Goal: Task Accomplishment & Management: Use online tool/utility

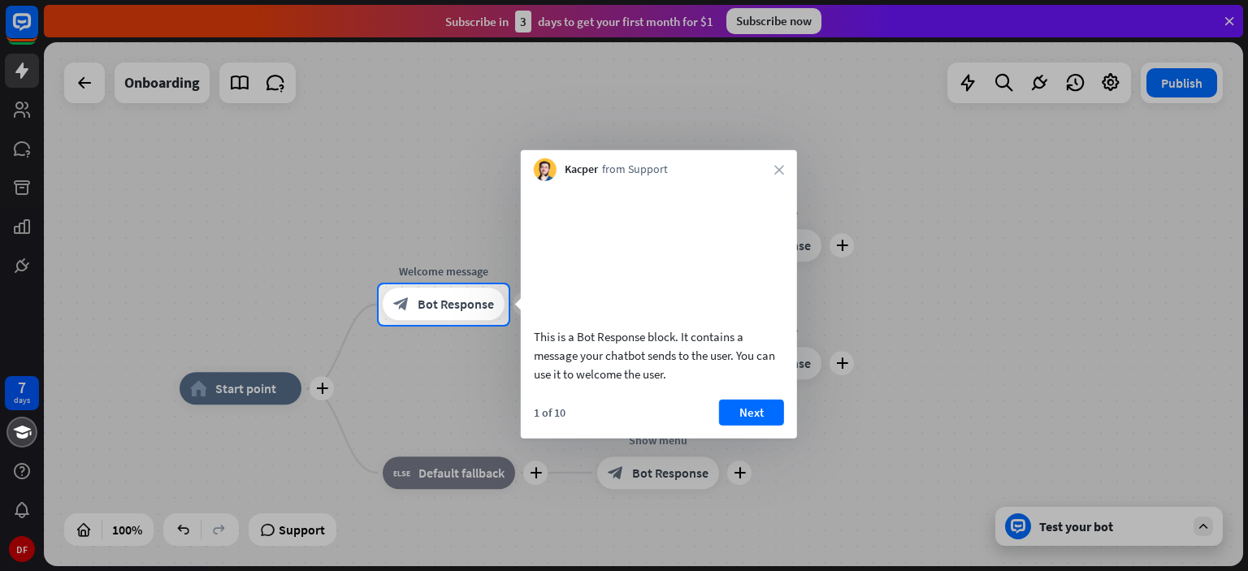
click at [709, 424] on div "1 of 10 Next" at bounding box center [659, 418] width 276 height 39
click at [735, 425] on button "Next" at bounding box center [751, 412] width 65 height 26
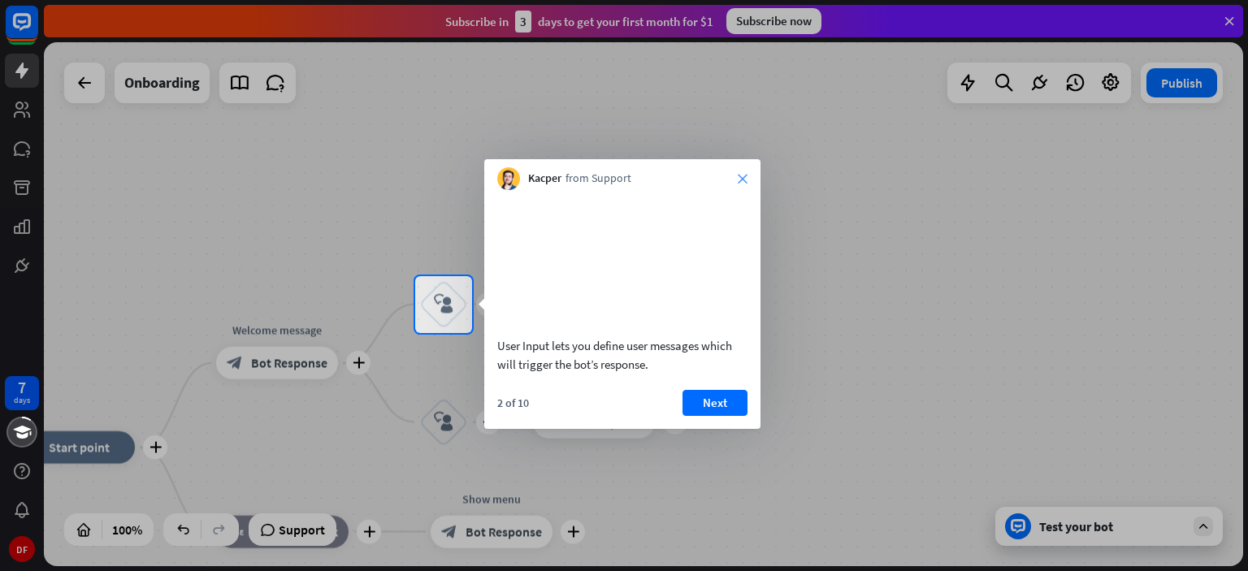
click at [742, 180] on icon "close" at bounding box center [743, 179] width 10 height 10
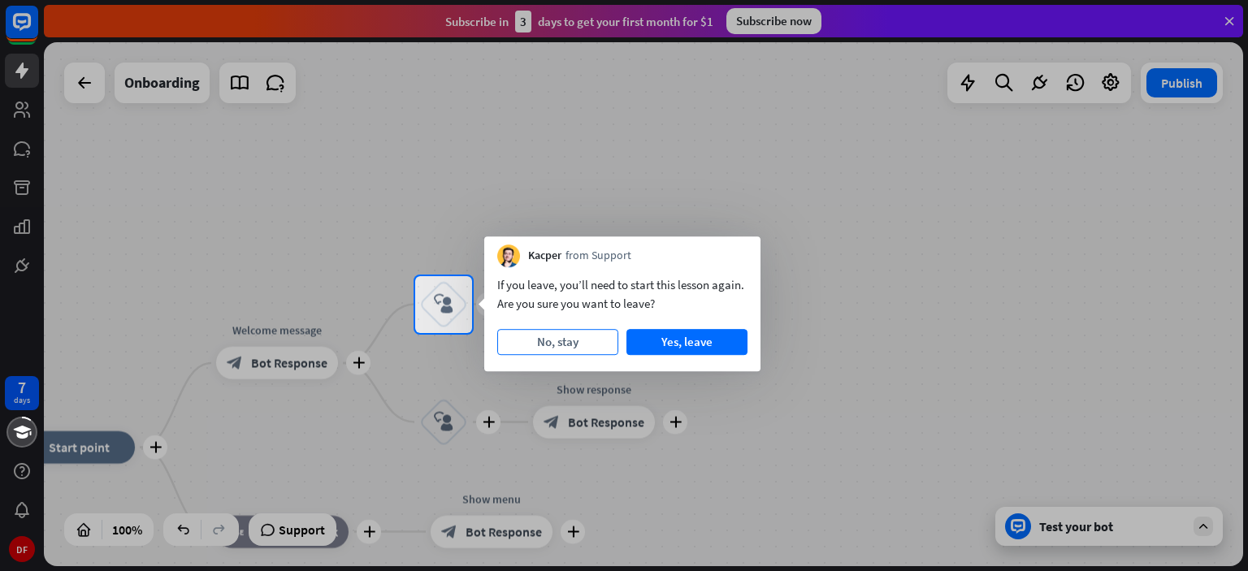
click at [573, 340] on button "No, stay" at bounding box center [557, 342] width 121 height 26
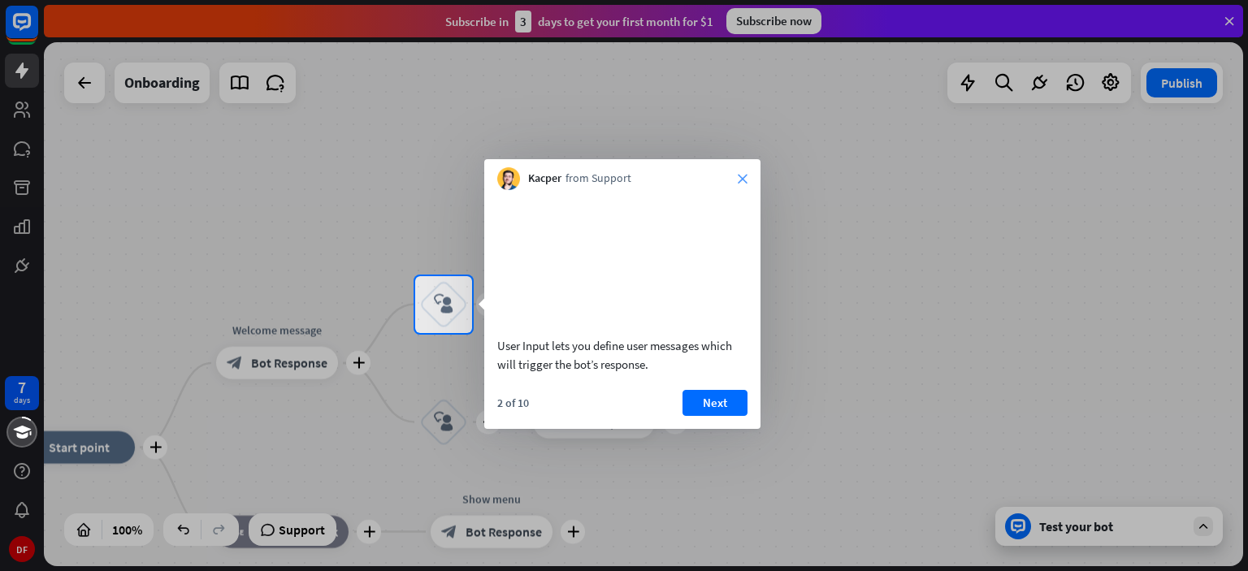
click at [743, 174] on icon "close" at bounding box center [743, 179] width 10 height 10
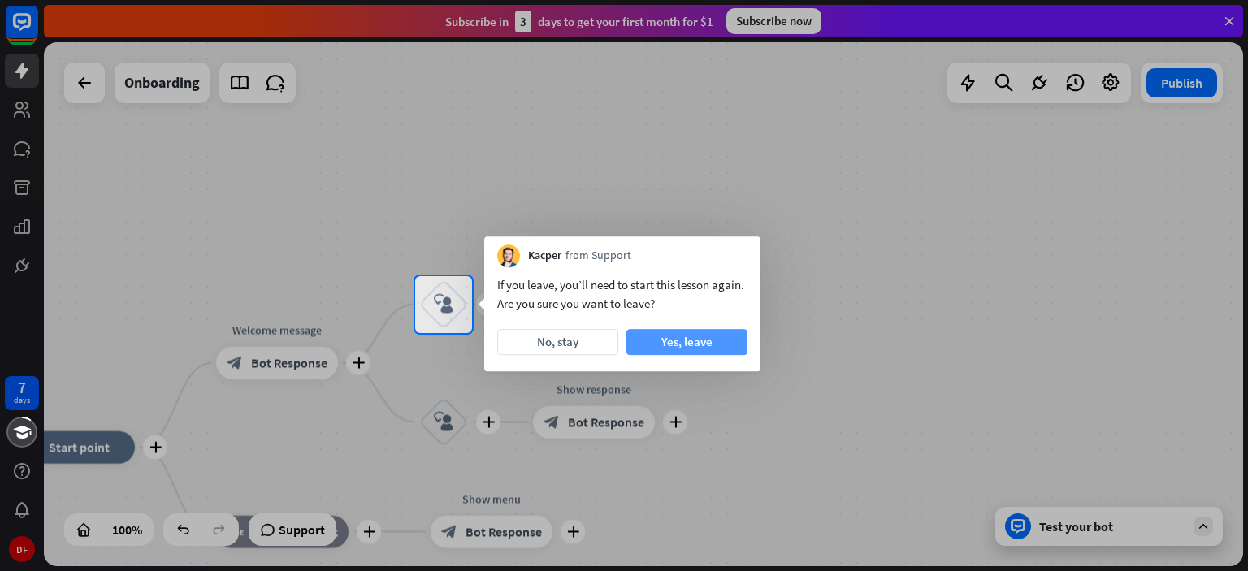
click at [722, 332] on button "Yes, leave" at bounding box center [686, 342] width 121 height 26
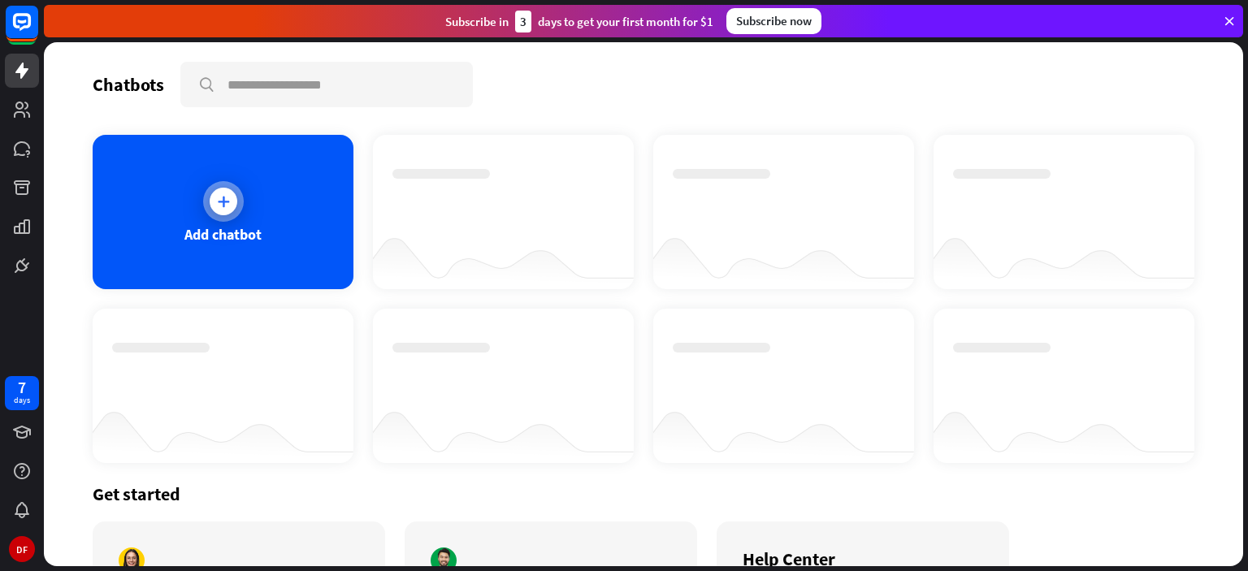
click at [220, 196] on icon at bounding box center [223, 201] width 16 height 16
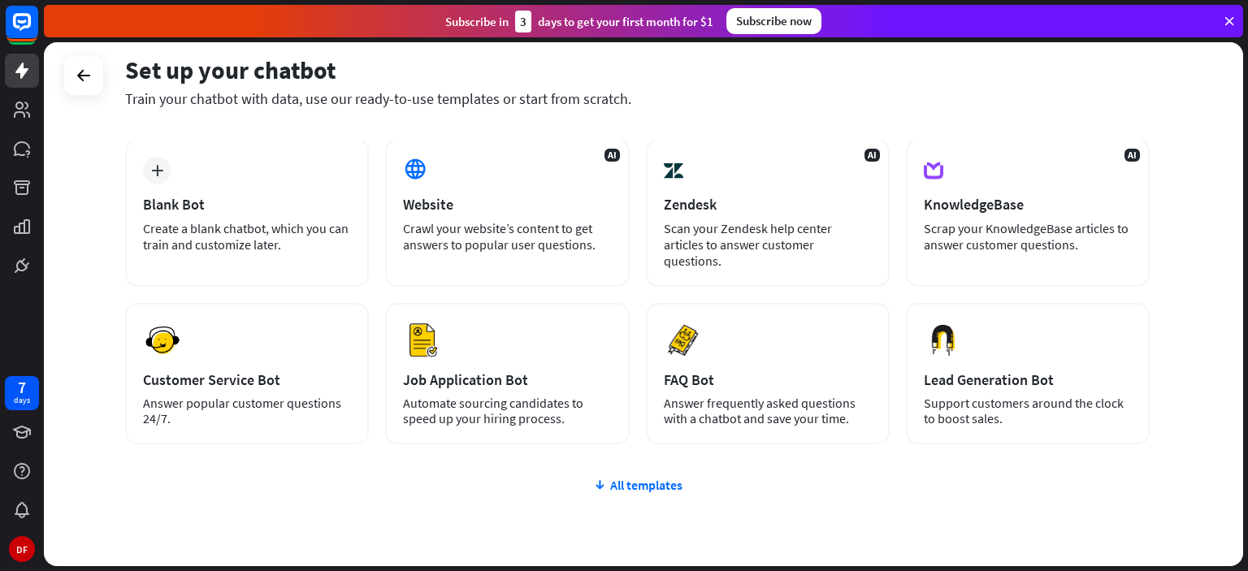
scroll to position [130, 0]
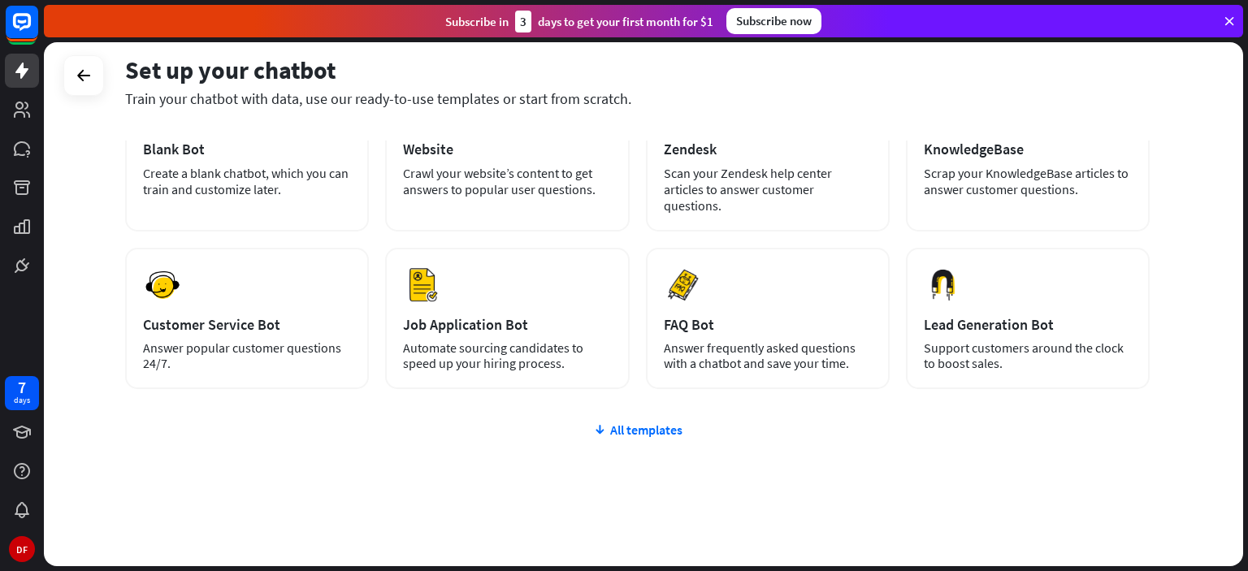
click at [634, 421] on div "plus Blank Bot Create a blank chatbot, which you can train and customize later.…" at bounding box center [637, 334] width 1025 height 501
click at [641, 422] on div "All templates" at bounding box center [637, 430] width 1025 height 16
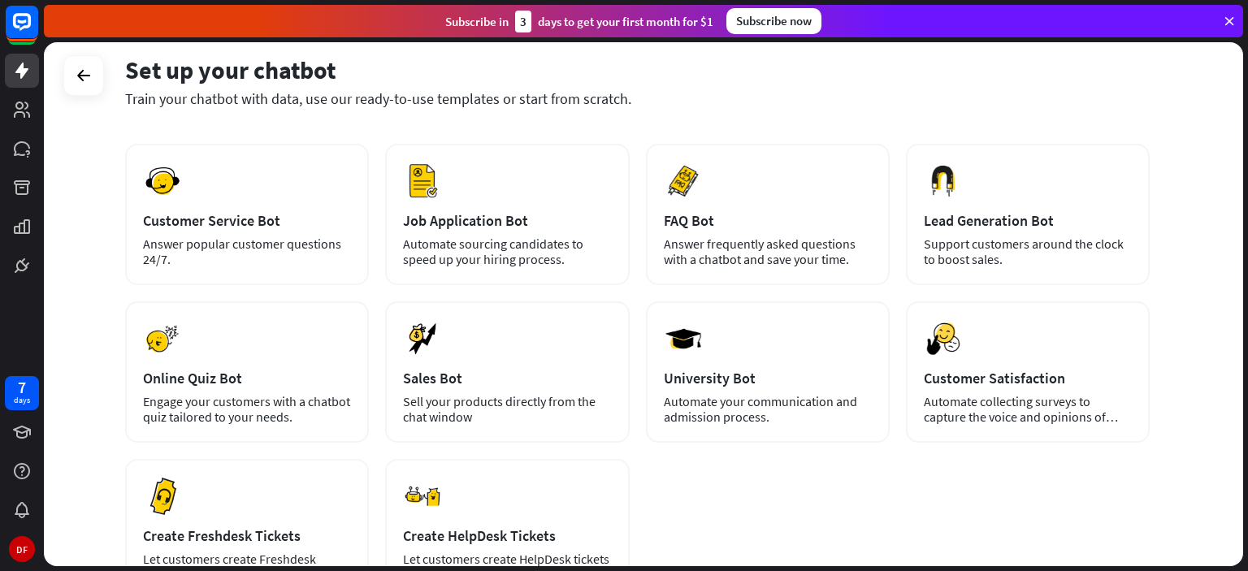
scroll to position [362, 0]
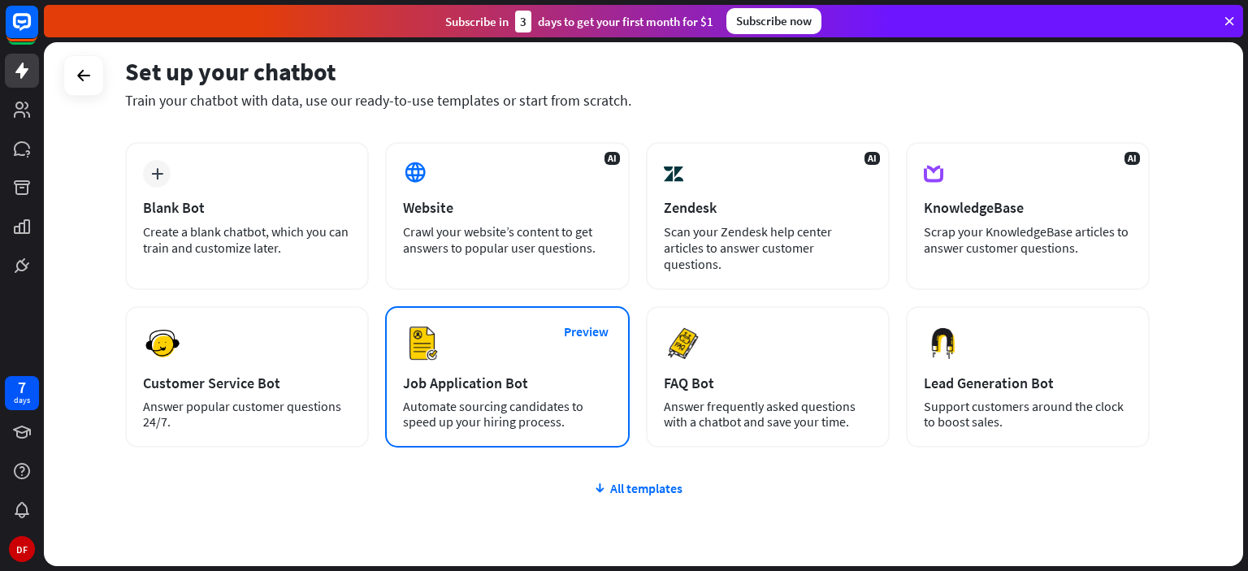
scroll to position [130, 0]
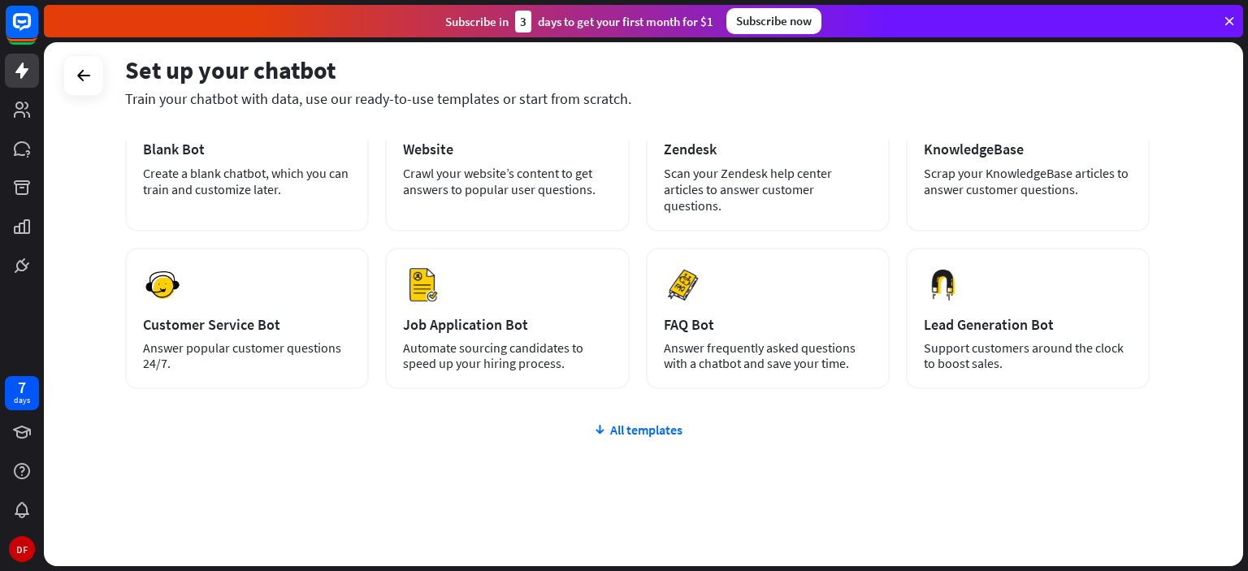
click at [609, 423] on div "plus Blank Bot Create a blank chatbot, which you can train and customize later.…" at bounding box center [637, 334] width 1025 height 501
click at [636, 422] on div "All templates" at bounding box center [637, 430] width 1025 height 16
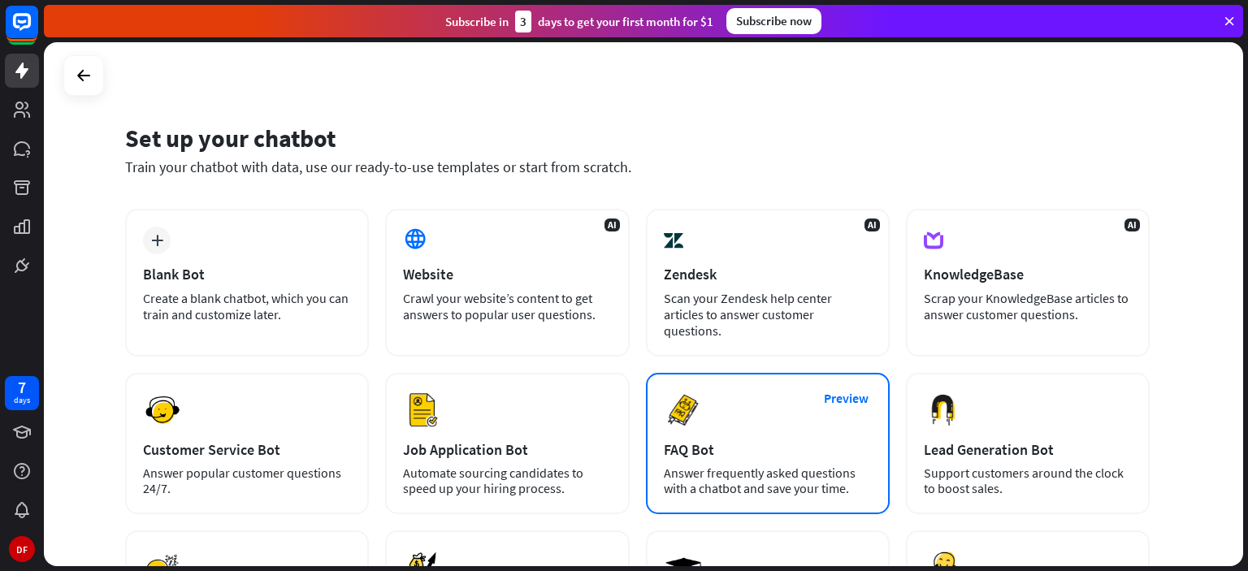
scroll to position [0, 0]
